Goal: Information Seeking & Learning: Learn about a topic

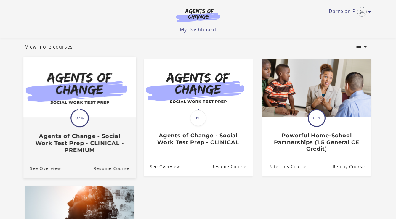
scroll to position [30, 0]
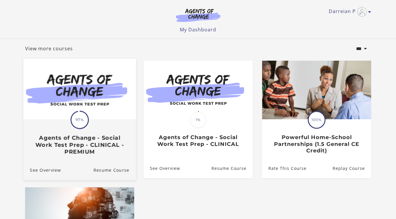
drag, startPoint x: 94, startPoint y: 122, endPoint x: 90, endPoint y: 120, distance: 4.3
click at [90, 119] on img at bounding box center [79, 89] width 112 height 61
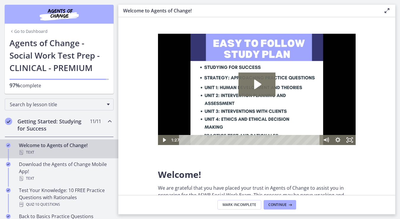
click at [37, 125] on h2 "Getting Started: Studying for Success" at bounding box center [53, 125] width 72 height 14
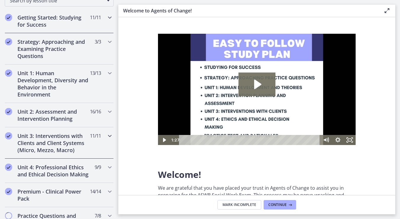
scroll to position [118, 0]
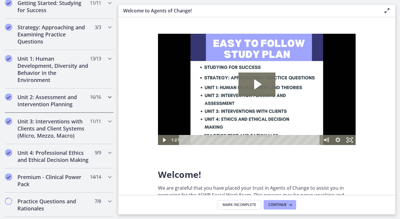
click at [31, 98] on h2 "Unit 2: Assessment and Intervention Planning" at bounding box center [53, 101] width 72 height 14
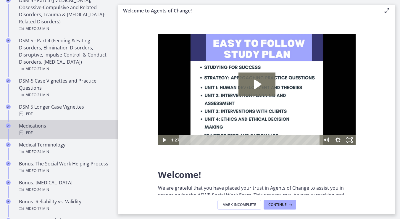
scroll to position [385, 0]
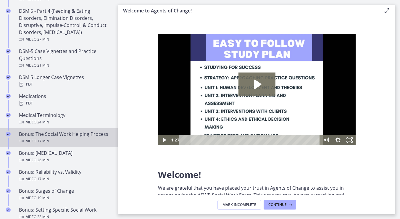
click at [61, 139] on div "Video · 17 min" at bounding box center [65, 141] width 92 height 7
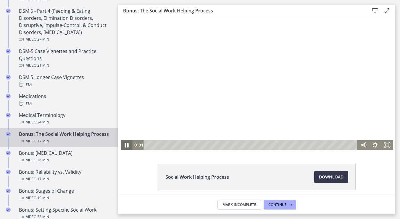
drag, startPoint x: 123, startPoint y: 144, endPoint x: 347, endPoint y: 172, distance: 226.6
click at [123, 144] on icon "Pause" at bounding box center [127, 145] width 14 height 12
click at [150, 146] on div "0:22" at bounding box center [251, 145] width 207 height 10
click at [152, 146] on div "Playbar" at bounding box center [153, 144] width 3 height 3
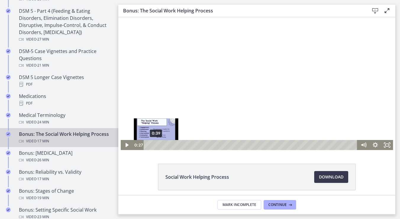
click at [154, 146] on div "0:39" at bounding box center [251, 145] width 207 height 10
click at [156, 145] on div "0:49" at bounding box center [251, 145] width 207 height 10
click at [157, 145] on div "Playbar" at bounding box center [158, 144] width 3 height 3
click at [159, 144] on div "1:04" at bounding box center [251, 145] width 207 height 10
click at [161, 144] on div "1:15" at bounding box center [251, 145] width 207 height 10
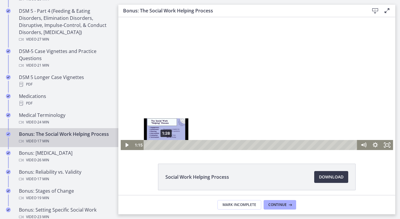
click at [164, 145] on div "1:28" at bounding box center [251, 145] width 207 height 10
click at [169, 145] on div "1:52" at bounding box center [251, 145] width 207 height 10
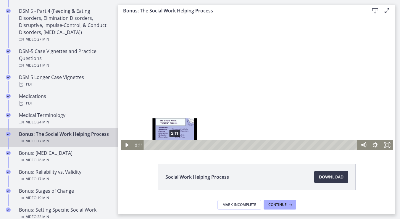
click at [173, 146] on div "2:11" at bounding box center [251, 145] width 207 height 10
click at [175, 146] on div "2:22" at bounding box center [251, 145] width 207 height 10
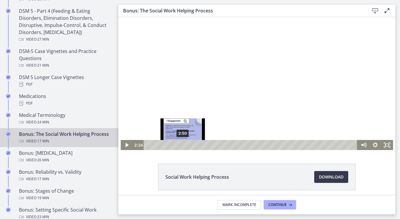
click at [181, 145] on div "2:50" at bounding box center [251, 145] width 207 height 10
click at [186, 146] on div "3:19" at bounding box center [251, 145] width 207 height 10
click at [188, 146] on div "3:29" at bounding box center [251, 145] width 207 height 10
click at [191, 146] on div "3:42" at bounding box center [251, 145] width 207 height 10
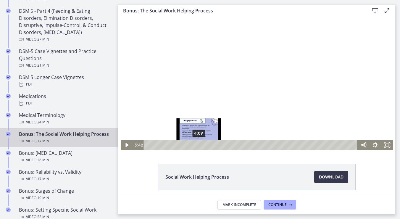
click at [196, 146] on div "4:09" at bounding box center [251, 145] width 207 height 10
click at [202, 145] on div "4:38" at bounding box center [251, 145] width 207 height 10
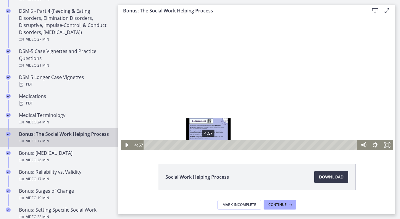
click at [206, 145] on div "4:57" at bounding box center [251, 145] width 207 height 10
click at [210, 144] on div "5:14" at bounding box center [251, 145] width 207 height 10
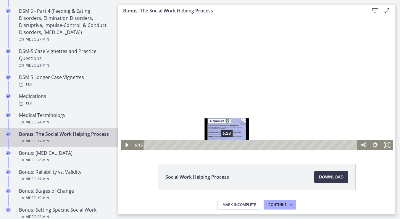
click at [225, 146] on div "6:28" at bounding box center [251, 145] width 207 height 10
click at [228, 146] on div "6:43" at bounding box center [251, 145] width 207 height 10
click at [231, 146] on div "6:56" at bounding box center [251, 145] width 207 height 10
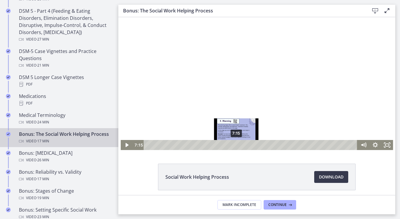
click at [234, 145] on div "7:15" at bounding box center [251, 145] width 207 height 10
click at [238, 146] on div "7:31" at bounding box center [251, 145] width 207 height 10
click at [240, 146] on div "7:43" at bounding box center [251, 145] width 207 height 10
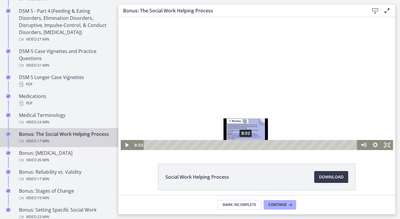
click at [244, 146] on div "8:02" at bounding box center [251, 145] width 207 height 10
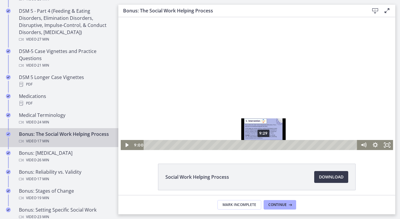
click at [262, 145] on div "9:29" at bounding box center [251, 145] width 207 height 10
click at [265, 145] on div "9:47" at bounding box center [251, 145] width 207 height 10
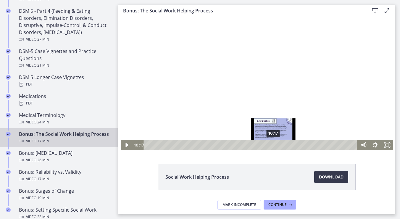
click at [271, 145] on div "10:17" at bounding box center [251, 145] width 207 height 10
click at [274, 145] on div "10:29" at bounding box center [251, 145] width 207 height 10
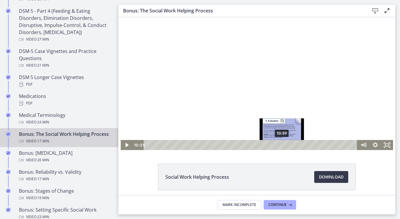
click at [280, 145] on div "10:59" at bounding box center [251, 145] width 207 height 10
click at [282, 145] on div "11:11" at bounding box center [251, 145] width 207 height 10
click at [286, 145] on div "11:28" at bounding box center [251, 145] width 207 height 10
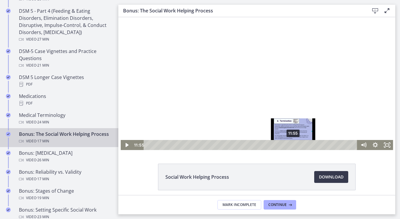
click at [291, 145] on div "11:55" at bounding box center [251, 145] width 207 height 10
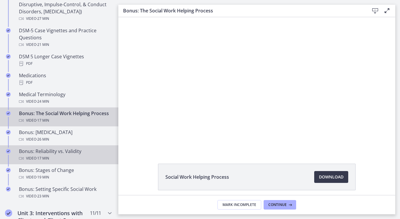
scroll to position [414, 0]
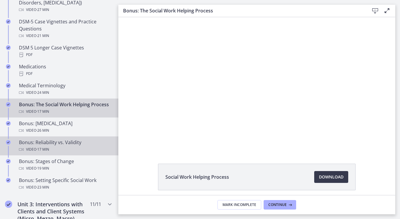
click at [61, 153] on div "Video · 17 min" at bounding box center [65, 149] width 92 height 7
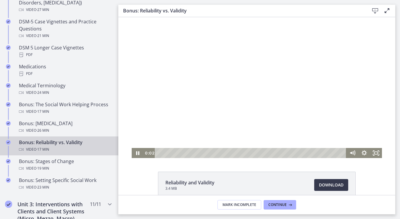
click at [162, 153] on div "Playbar" at bounding box center [251, 153] width 184 height 10
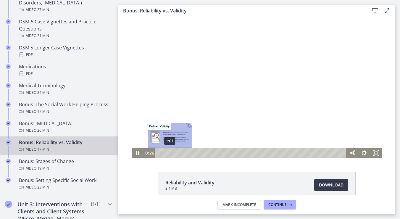
click at [168, 152] on div "1:01" at bounding box center [251, 153] width 184 height 10
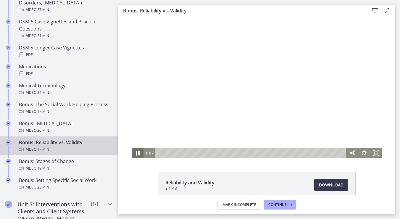
click at [136, 153] on icon "Pause" at bounding box center [138, 153] width 4 height 5
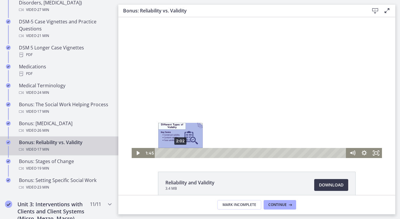
click at [180, 154] on div "2:02" at bounding box center [251, 153] width 184 height 10
click at [184, 153] on div "2:32" at bounding box center [251, 153] width 184 height 10
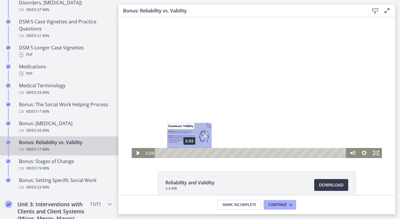
click at [187, 152] on div "2:52" at bounding box center [251, 153] width 184 height 10
click at [189, 152] on div "3:04" at bounding box center [251, 153] width 184 height 10
click at [192, 151] on div "3:18" at bounding box center [251, 153] width 184 height 10
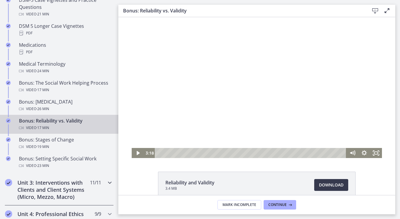
scroll to position [435, 0]
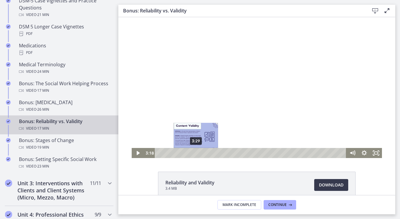
click at [194, 152] on div "3:29" at bounding box center [251, 153] width 184 height 10
click at [196, 152] on div "3:41" at bounding box center [251, 153] width 184 height 10
click at [197, 152] on div "Playbar" at bounding box center [197, 152] width 3 height 3
click at [197, 153] on div "Playbar" at bounding box center [198, 152] width 3 height 3
click at [198, 152] on div "Playbar" at bounding box center [199, 152] width 3 height 3
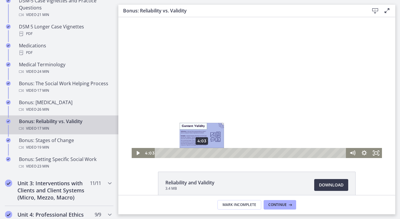
click at [200, 152] on div "4:03" at bounding box center [251, 153] width 184 height 10
click at [202, 152] on div "4:13" at bounding box center [251, 153] width 184 height 10
click at [204, 152] on div "4:23" at bounding box center [251, 153] width 184 height 10
click at [205, 152] on div "4:33" at bounding box center [251, 153] width 184 height 10
click at [207, 152] on div "4:47" at bounding box center [251, 153] width 184 height 10
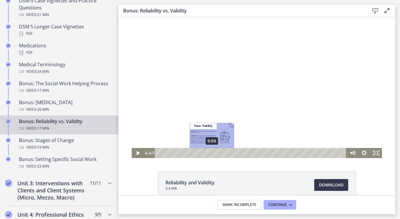
click at [210, 152] on div "5:00" at bounding box center [251, 153] width 184 height 10
click at [213, 154] on div "5:20" at bounding box center [251, 153] width 184 height 10
click at [217, 154] on div "5:35" at bounding box center [251, 153] width 184 height 10
click at [219, 153] on div "5:51" at bounding box center [251, 153] width 184 height 10
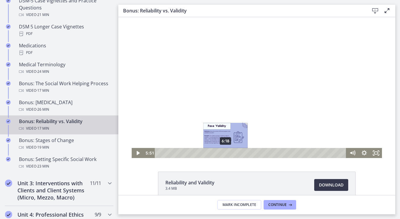
click at [223, 153] on div "6:18" at bounding box center [251, 153] width 184 height 10
click at [226, 153] on div "6:33" at bounding box center [251, 153] width 184 height 10
click at [231, 152] on div "7:00" at bounding box center [251, 153] width 184 height 10
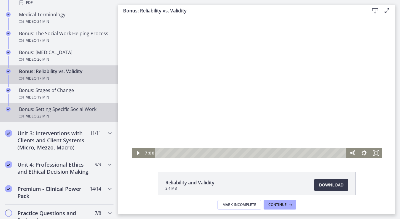
scroll to position [494, 0]
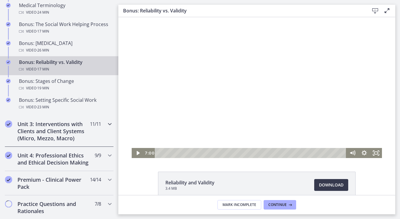
click at [38, 137] on h2 "Unit 3: Interventions with Clients and Client Systems (Micro, Mezzo, Macro)" at bounding box center [53, 130] width 72 height 21
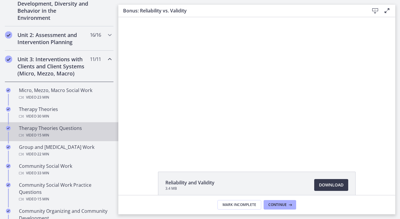
scroll to position [170, 0]
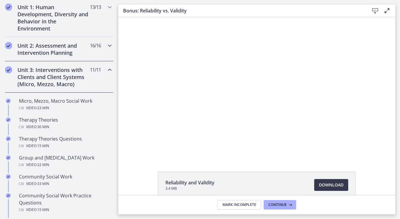
click at [49, 46] on h2 "Unit 2: Assessment and Intervention Planning" at bounding box center [53, 49] width 72 height 14
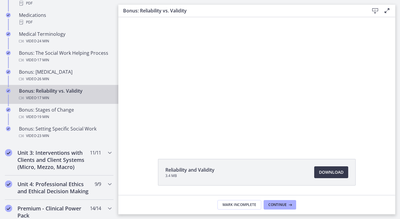
scroll to position [2, 0]
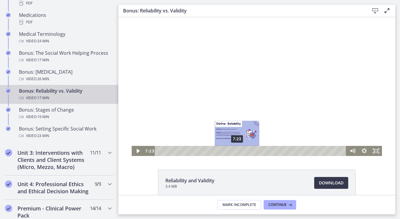
click at [235, 152] on div "7:23" at bounding box center [251, 151] width 184 height 10
click at [239, 152] on div "7:42" at bounding box center [251, 151] width 184 height 10
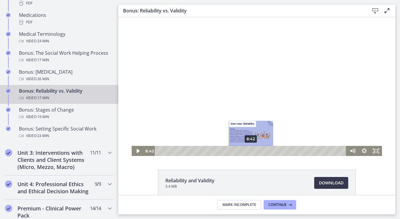
click at [249, 150] on div "8:42" at bounding box center [251, 151] width 184 height 10
click at [246, 152] on div "8:27" at bounding box center [251, 151] width 184 height 10
click at [244, 150] on div "8:14" at bounding box center [251, 151] width 184 height 10
click at [258, 149] on div "9:33" at bounding box center [251, 151] width 184 height 10
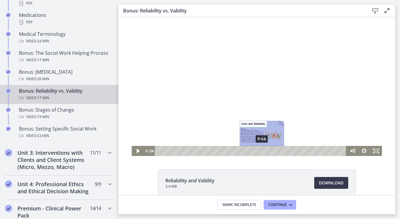
click at [260, 149] on div "9:46" at bounding box center [251, 151] width 184 height 10
click at [264, 149] on div "10:08" at bounding box center [251, 151] width 184 height 10
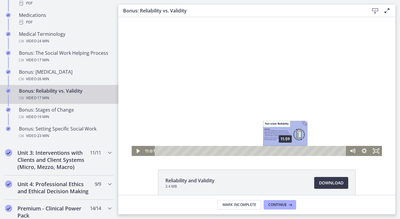
click at [283, 151] on div "11:59" at bounding box center [251, 151] width 184 height 10
click at [287, 150] on div "12:17" at bounding box center [251, 151] width 184 height 10
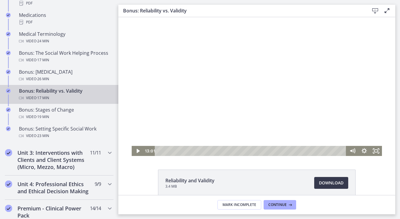
click at [303, 145] on div at bounding box center [257, 85] width 250 height 141
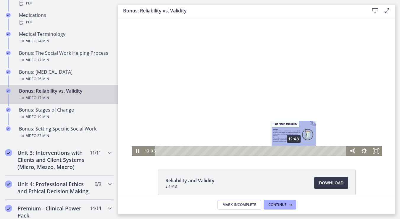
click at [292, 149] on div "12:48" at bounding box center [251, 151] width 184 height 10
click at [286, 150] on div "12:16" at bounding box center [251, 151] width 184 height 10
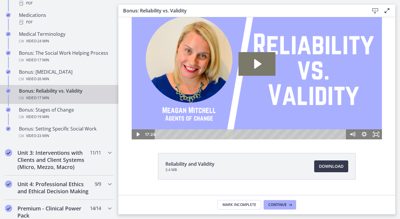
scroll to position [0, 0]
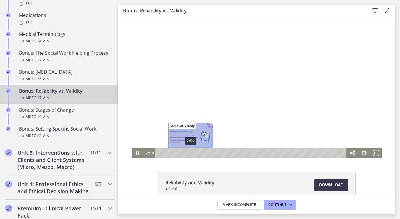
click at [188, 152] on div "2:59" at bounding box center [251, 153] width 184 height 10
click at [199, 152] on div "3:56" at bounding box center [251, 153] width 184 height 10
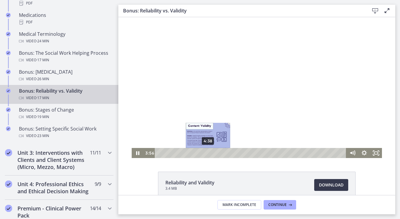
click at [210, 152] on div "4:38" at bounding box center [251, 153] width 184 height 10
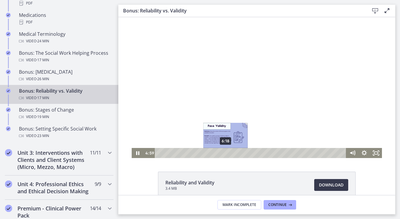
click at [223, 152] on div "6:18" at bounding box center [251, 153] width 184 height 10
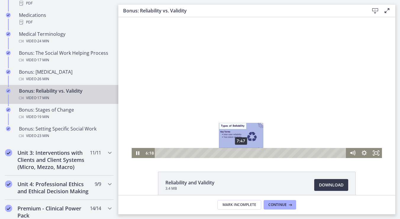
click at [239, 152] on div "7:47" at bounding box center [251, 153] width 184 height 10
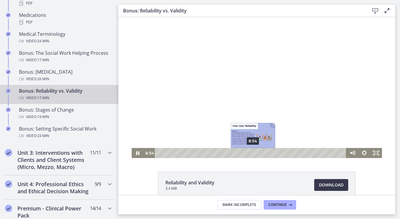
click at [251, 152] on div "8:54" at bounding box center [251, 153] width 184 height 10
click at [256, 153] on div "9:22" at bounding box center [251, 153] width 184 height 10
click at [261, 152] on div "9:44" at bounding box center [251, 153] width 184 height 10
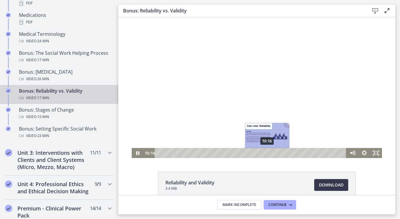
click at [265, 152] on div "10:16" at bounding box center [251, 153] width 184 height 10
click at [264, 152] on div "10:06" at bounding box center [251, 153] width 184 height 10
click at [271, 151] on div "10:45" at bounding box center [251, 153] width 184 height 10
click at [257, 153] on div "9:27" at bounding box center [251, 153] width 184 height 10
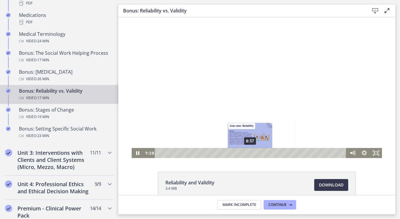
click at [247, 154] on div "8:37" at bounding box center [251, 153] width 184 height 10
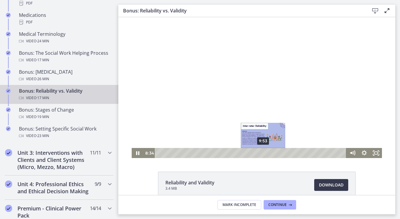
click at [273, 153] on div "9:53" at bounding box center [251, 153] width 184 height 10
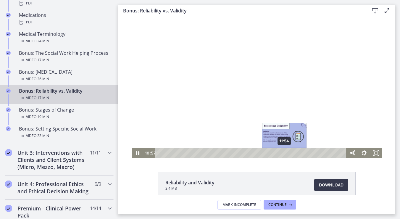
click at [283, 151] on div "11:54" at bounding box center [251, 153] width 184 height 10
click at [292, 154] on div "12:46" at bounding box center [251, 153] width 184 height 10
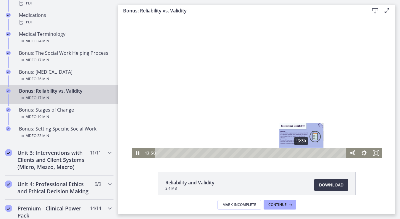
click at [299, 153] on div "13:30" at bounding box center [251, 153] width 184 height 10
click at [291, 153] on div "12:42" at bounding box center [251, 153] width 184 height 10
click at [300, 153] on div "13:35" at bounding box center [251, 153] width 184 height 10
click at [301, 152] on div "Playbar" at bounding box center [302, 152] width 3 height 3
click at [293, 154] on div "12:53" at bounding box center [251, 153] width 184 height 10
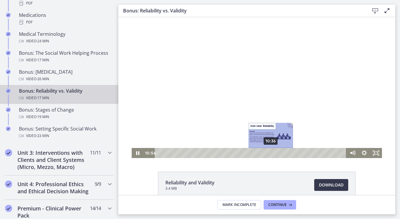
click at [269, 153] on div "10:36" at bounding box center [251, 153] width 184 height 10
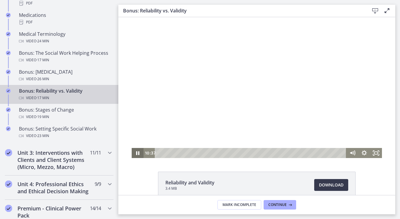
click at [138, 153] on icon "Pause" at bounding box center [138, 153] width 12 height 10
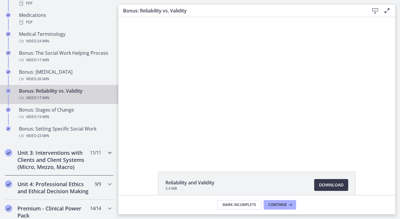
click at [52, 161] on h2 "Unit 3: Interventions with Clients and Client Systems (Micro, Mezzo, Macro)" at bounding box center [53, 159] width 72 height 21
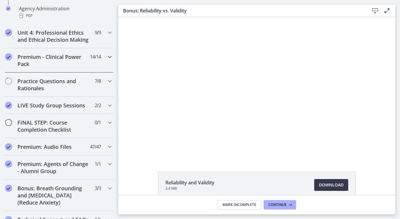
scroll to position [407, 0]
